Goal: Task Accomplishment & Management: Manage account settings

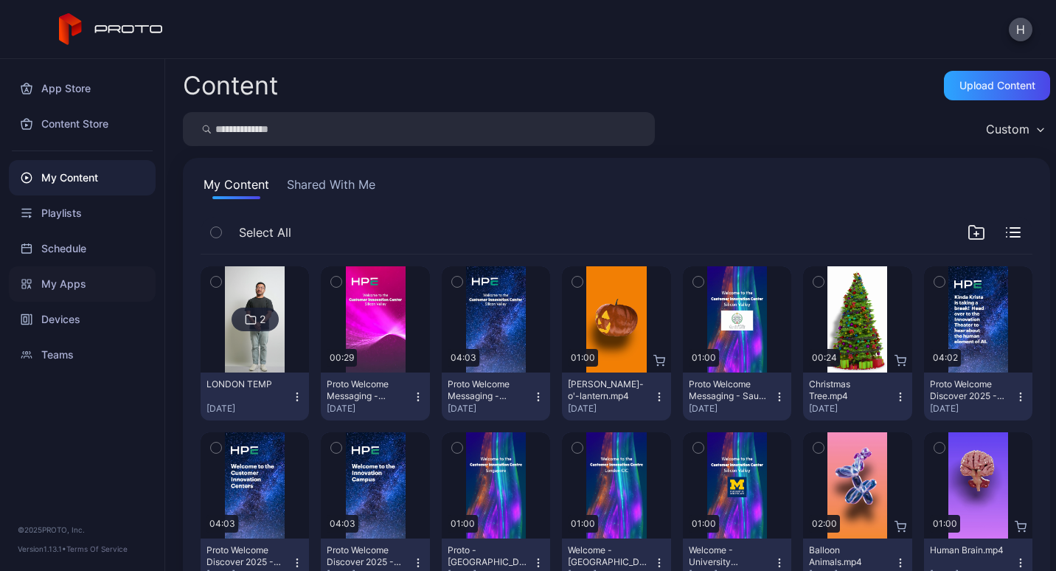
click at [60, 285] on div "My Apps" at bounding box center [82, 283] width 147 height 35
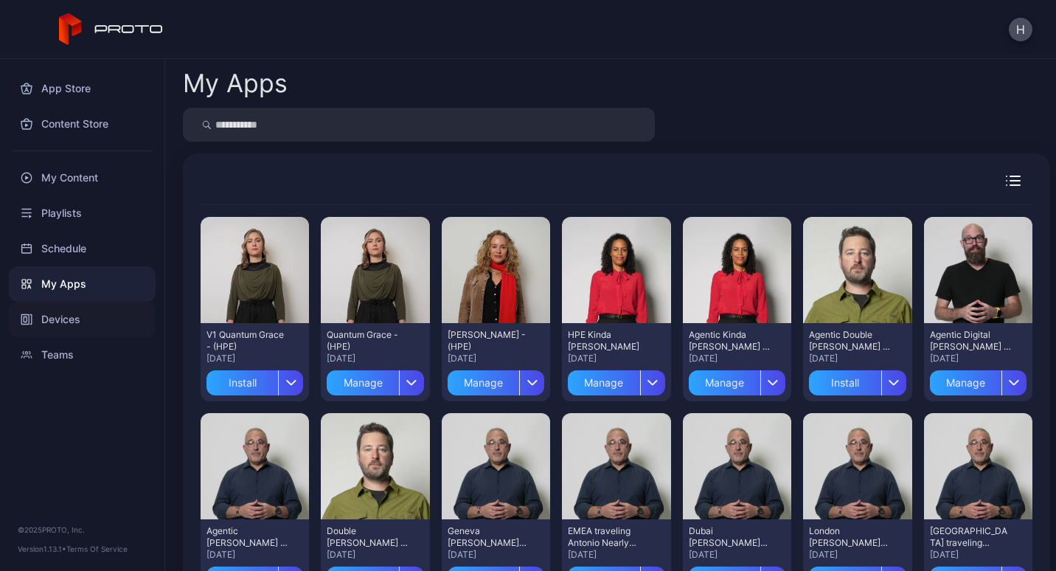
click at [90, 309] on div "Devices" at bounding box center [82, 319] width 147 height 35
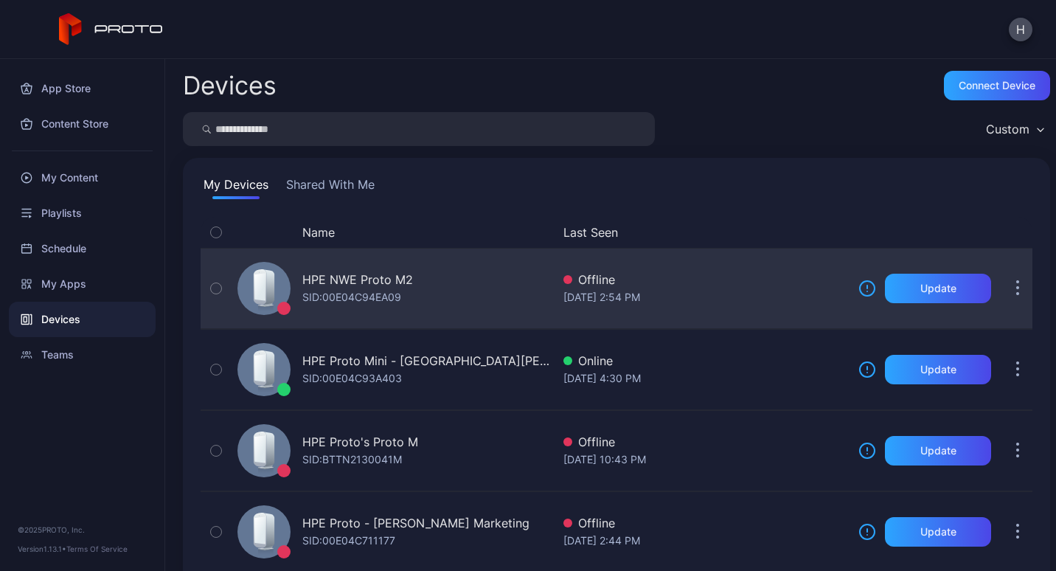
click at [478, 283] on div "HPE NWE Proto M2 SID: 00E04C94EA09" at bounding box center [392, 288] width 320 height 74
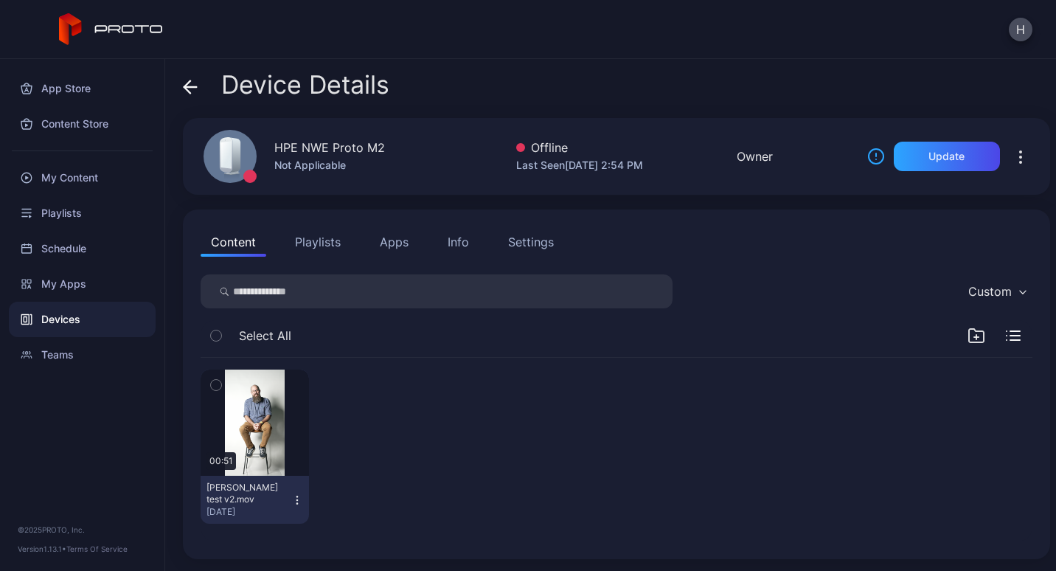
click at [401, 242] on button "Apps" at bounding box center [393, 241] width 49 height 29
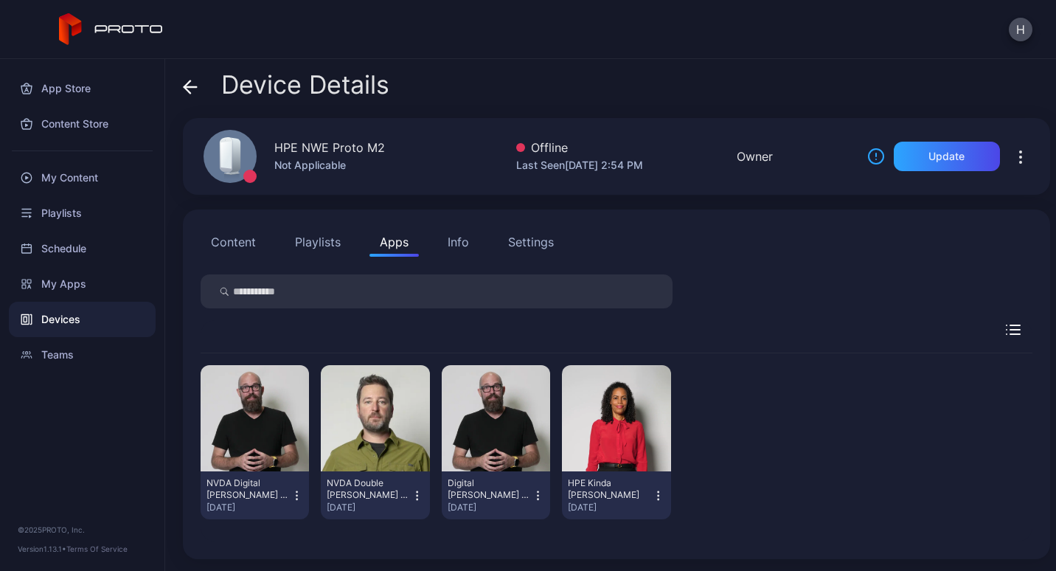
click at [297, 496] on icon "button" at bounding box center [297, 495] width 13 height 15
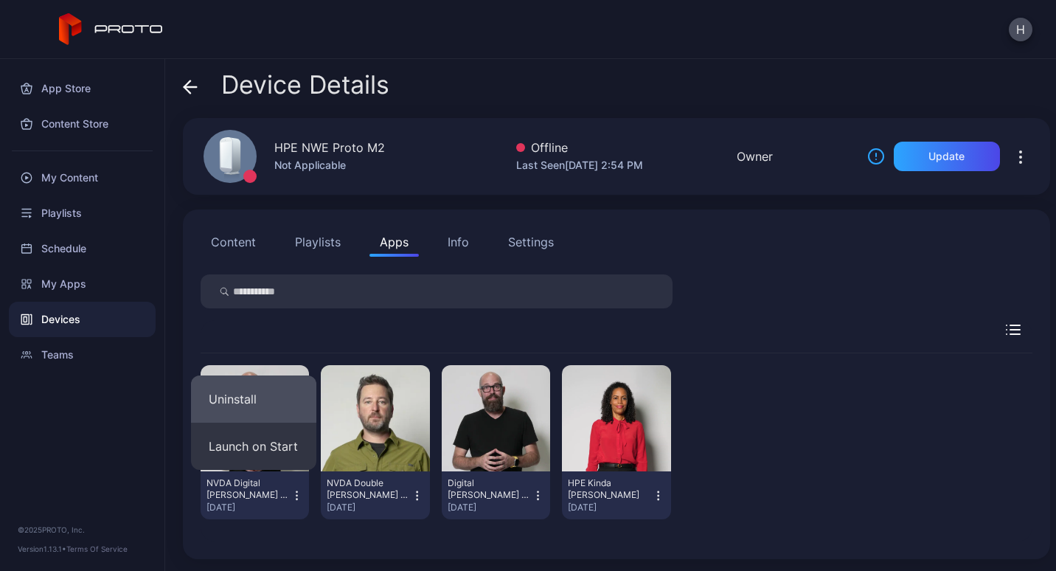
click at [265, 403] on button "Uninstall" at bounding box center [253, 398] width 125 height 47
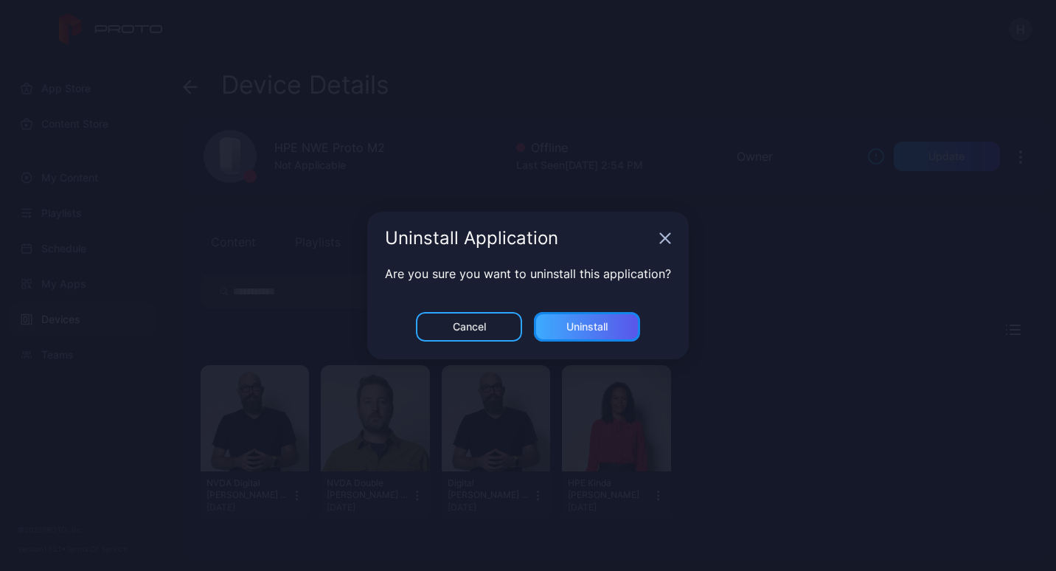
click at [594, 329] on div "Uninstall" at bounding box center [586, 327] width 41 height 12
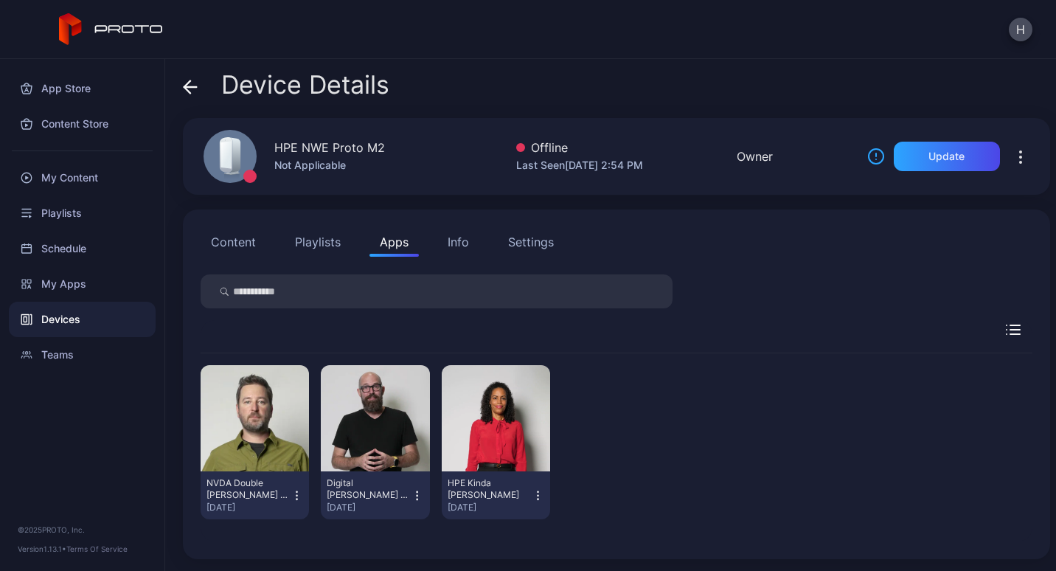
click at [293, 498] on icon "button" at bounding box center [297, 495] width 13 height 15
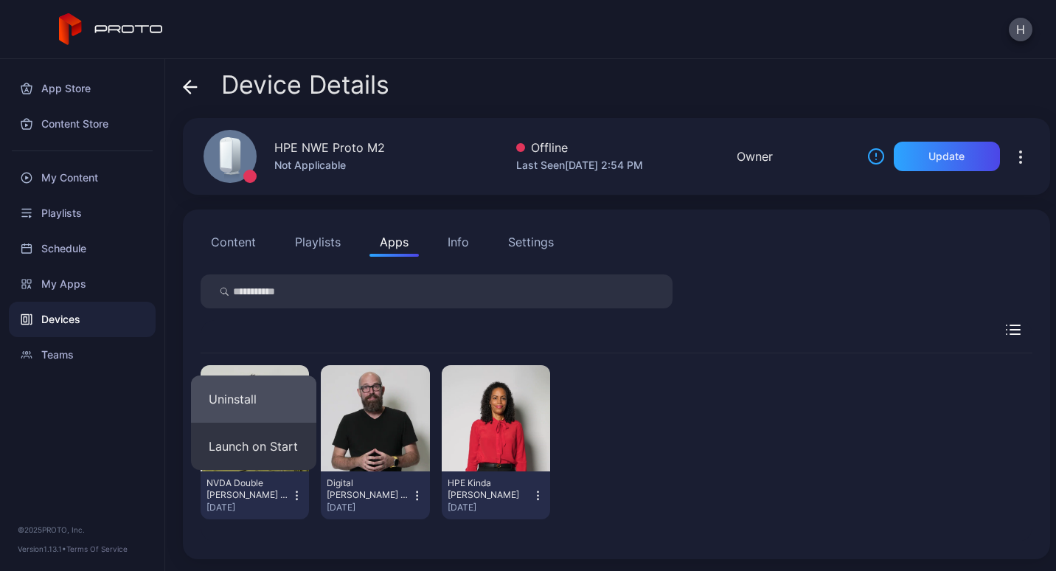
click at [245, 405] on button "Uninstall" at bounding box center [253, 398] width 125 height 47
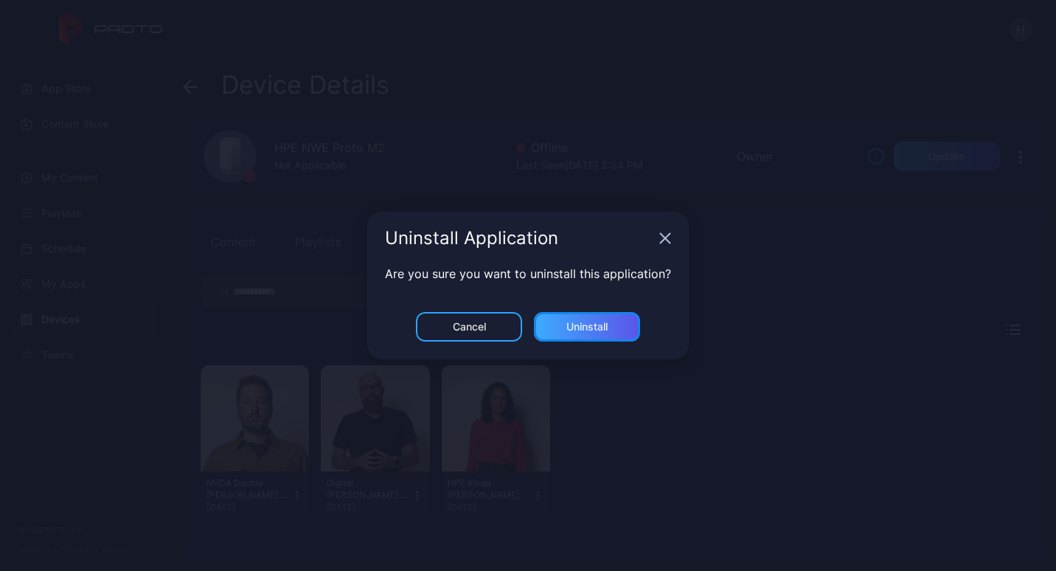
click at [591, 333] on div "Uninstall" at bounding box center [587, 326] width 106 height 29
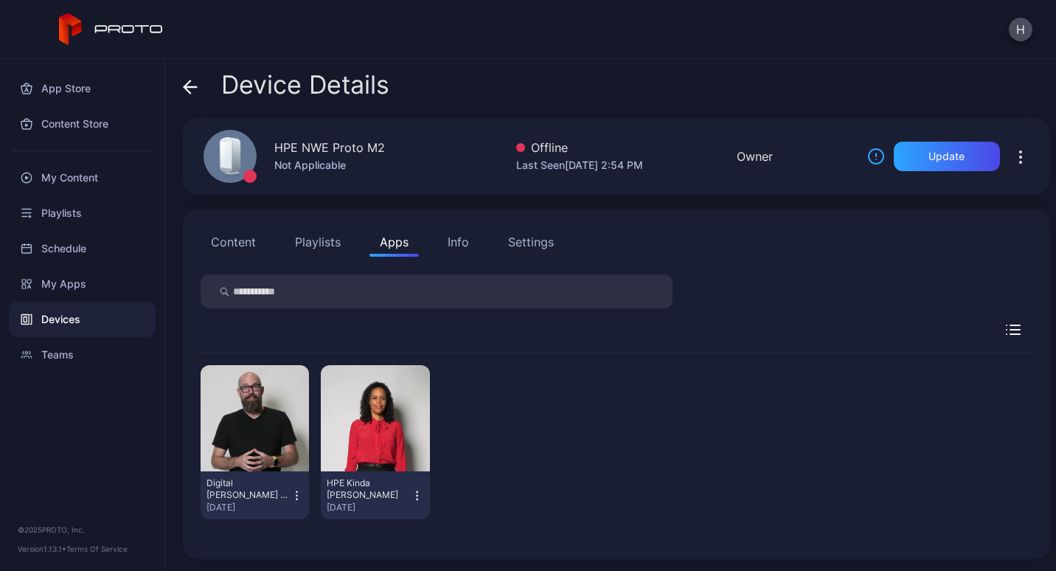
click at [414, 498] on icon "button" at bounding box center [417, 495] width 13 height 15
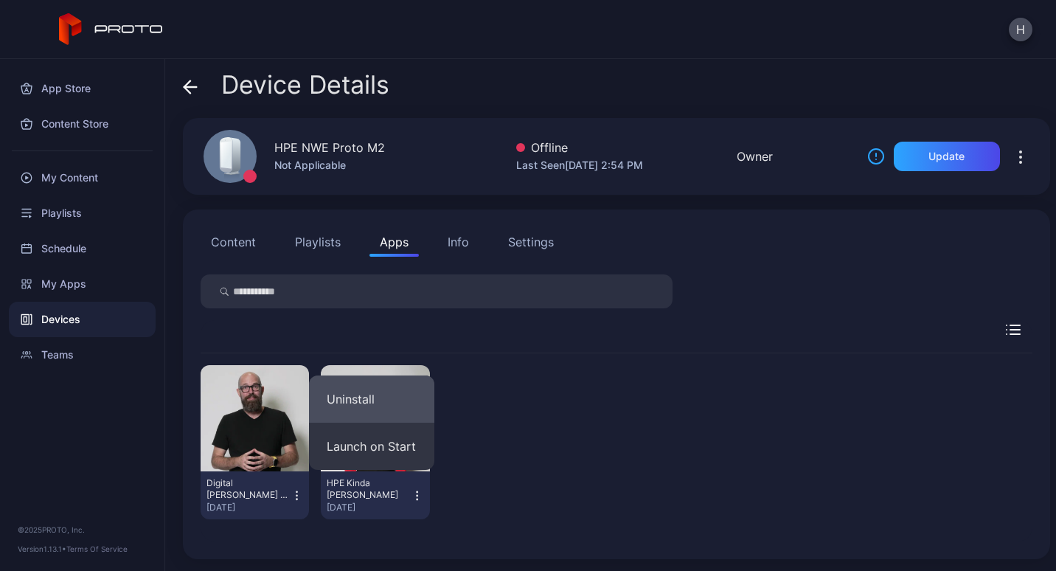
click at [384, 389] on button "Uninstall" at bounding box center [371, 398] width 125 height 47
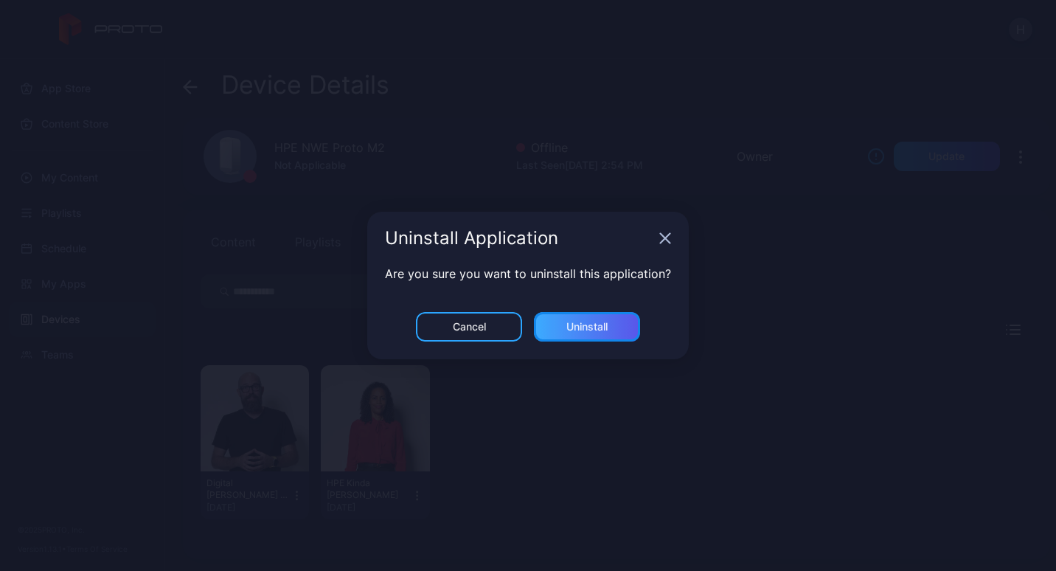
click at [587, 325] on div "Uninstall" at bounding box center [586, 327] width 41 height 12
